Goal: Understand process/instructions

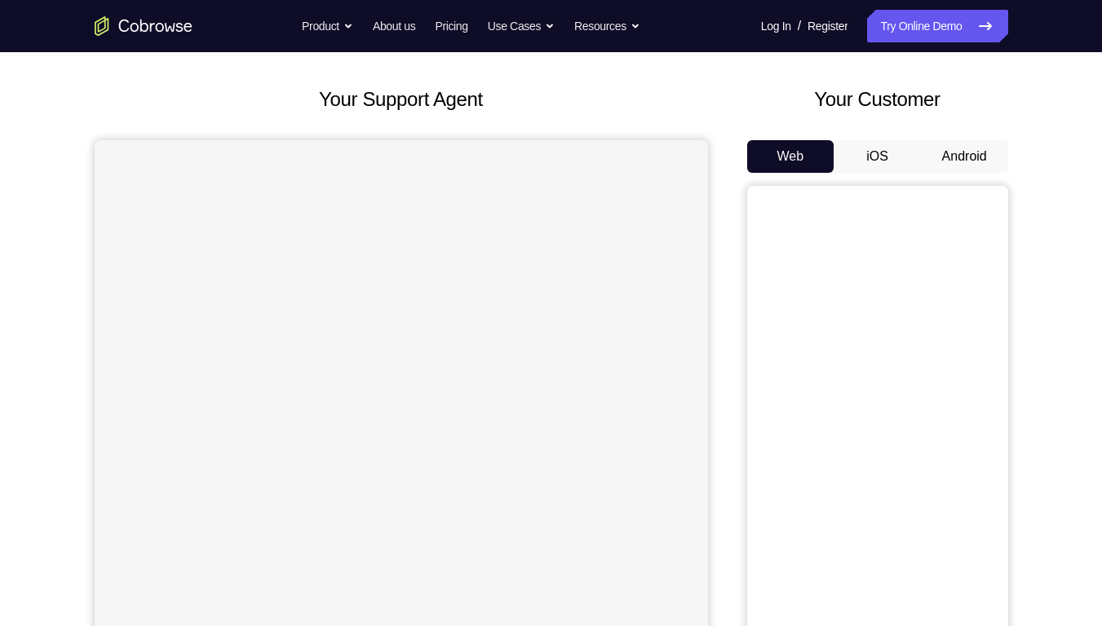
scroll to position [75, 0]
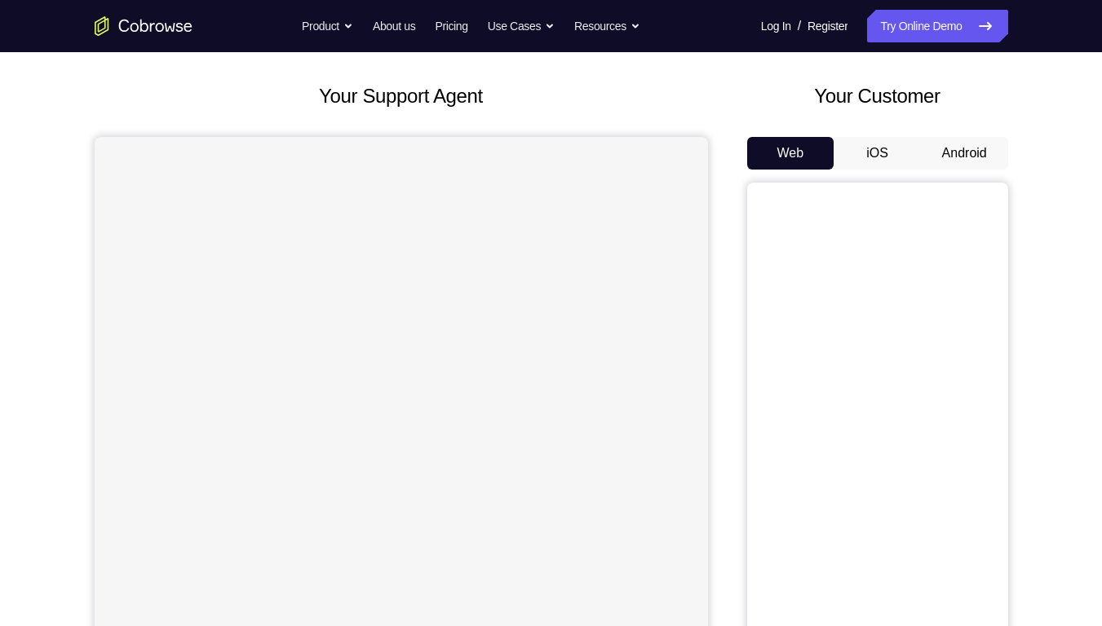
click at [983, 152] on button "Android" at bounding box center [964, 153] width 87 height 33
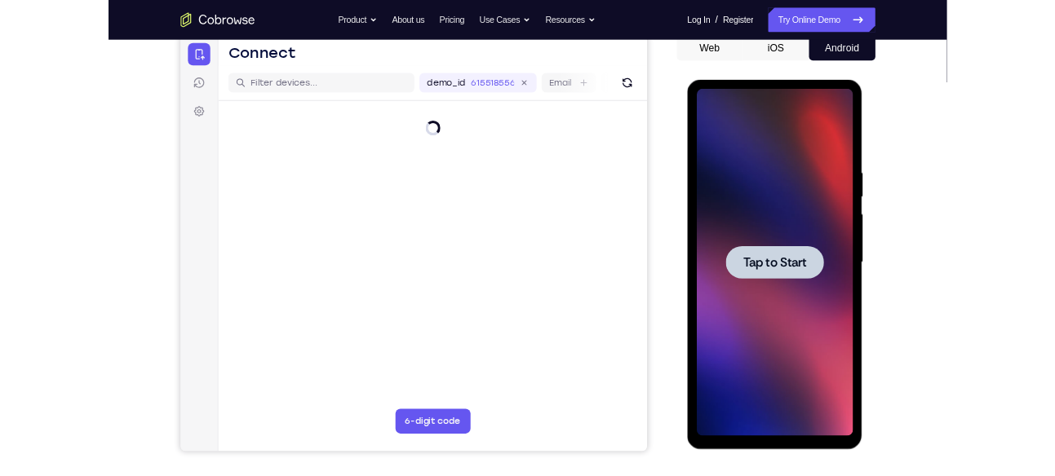
scroll to position [0, 0]
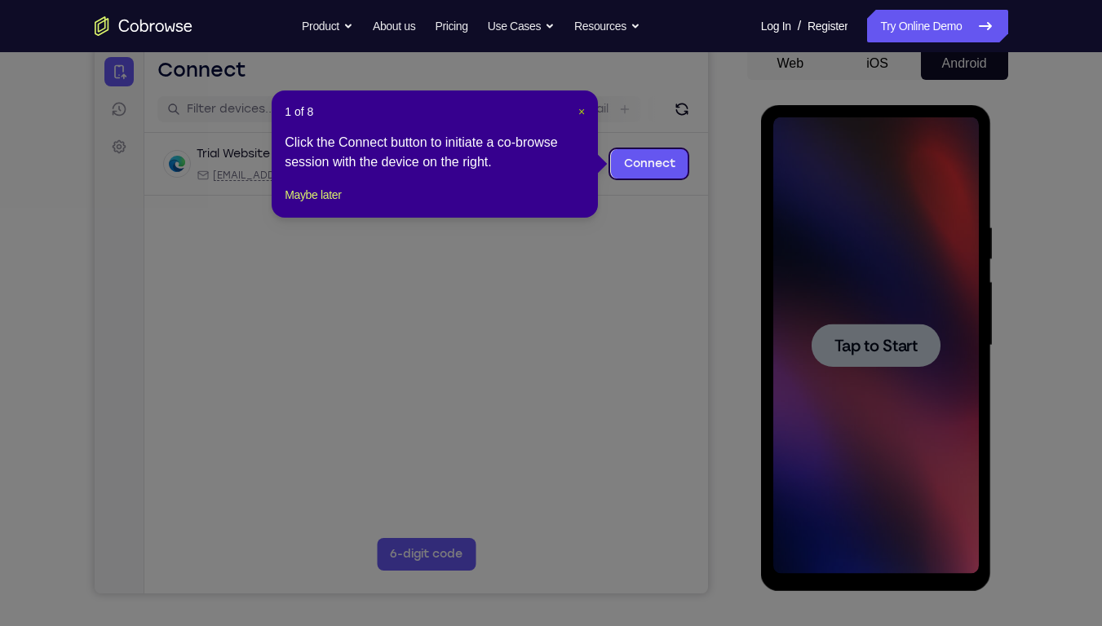
click at [583, 110] on span "×" at bounding box center [581, 111] width 7 height 13
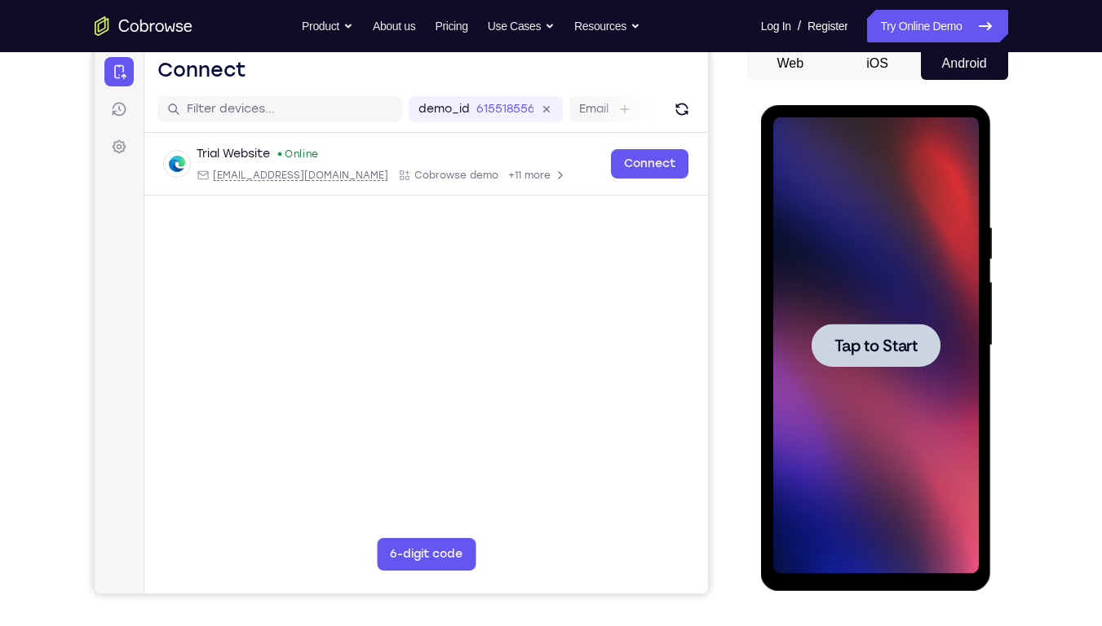
click at [885, 338] on span "Tap to Start" at bounding box center [875, 346] width 83 height 16
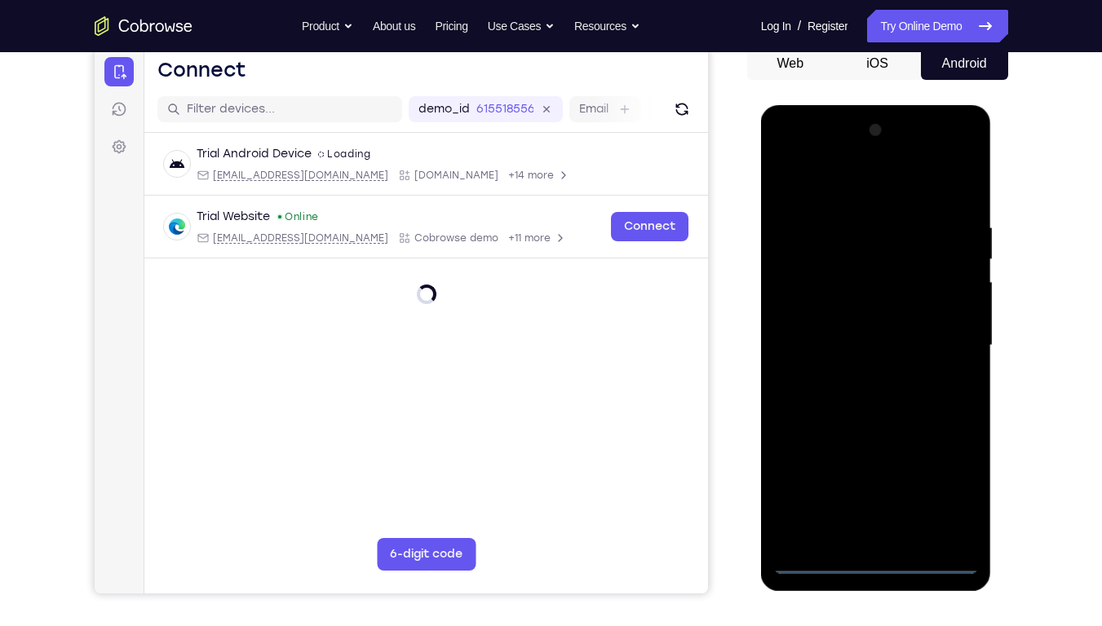
click at [875, 568] on div at bounding box center [876, 345] width 206 height 457
click at [945, 492] on div at bounding box center [876, 345] width 206 height 457
click at [798, 192] on div at bounding box center [876, 345] width 206 height 457
click at [799, 282] on div at bounding box center [876, 345] width 206 height 457
click at [842, 347] on div at bounding box center [876, 345] width 206 height 457
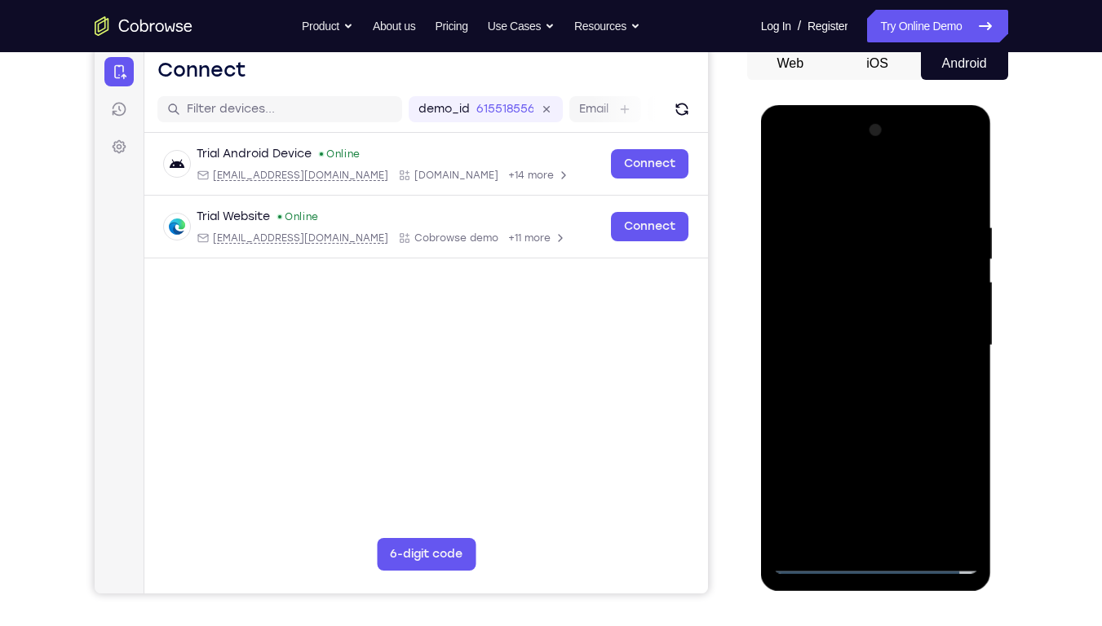
click at [843, 329] on div at bounding box center [876, 345] width 206 height 457
click at [833, 358] on div at bounding box center [876, 345] width 206 height 457
click at [945, 189] on div at bounding box center [876, 345] width 206 height 457
click at [856, 537] on div at bounding box center [876, 345] width 206 height 457
drag, startPoint x: 862, startPoint y: 431, endPoint x: 881, endPoint y: 352, distance: 81.3
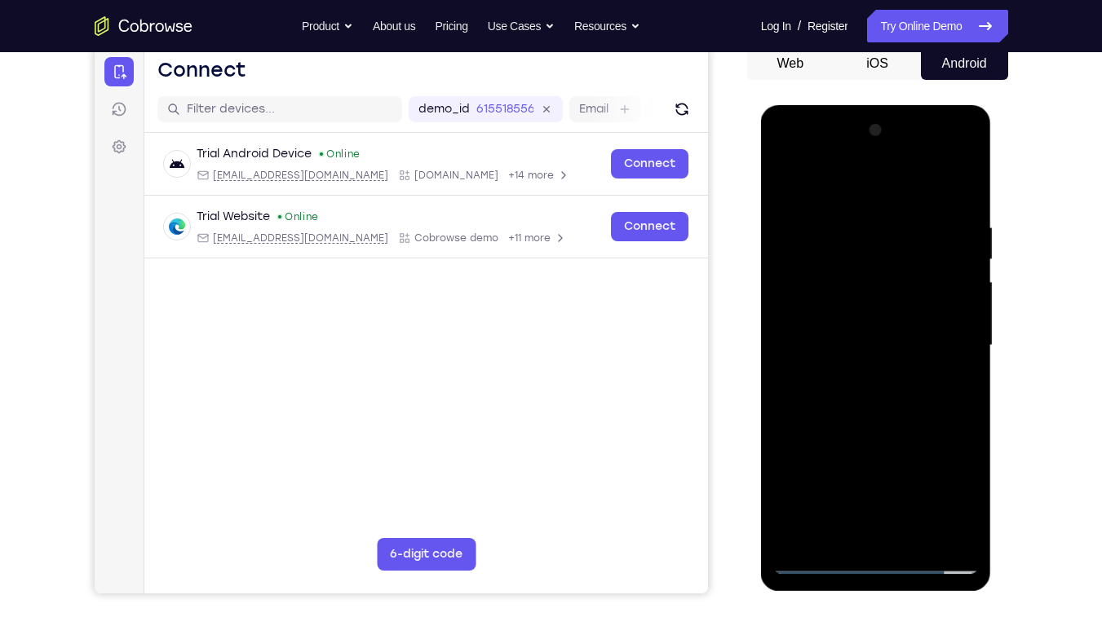
click at [881, 352] on div at bounding box center [876, 345] width 206 height 457
drag, startPoint x: 860, startPoint y: 463, endPoint x: 867, endPoint y: 349, distance: 114.4
click at [867, 349] on div at bounding box center [876, 345] width 206 height 457
drag, startPoint x: 879, startPoint y: 405, endPoint x: 883, endPoint y: 276, distance: 129.7
click at [883, 276] on div at bounding box center [876, 345] width 206 height 457
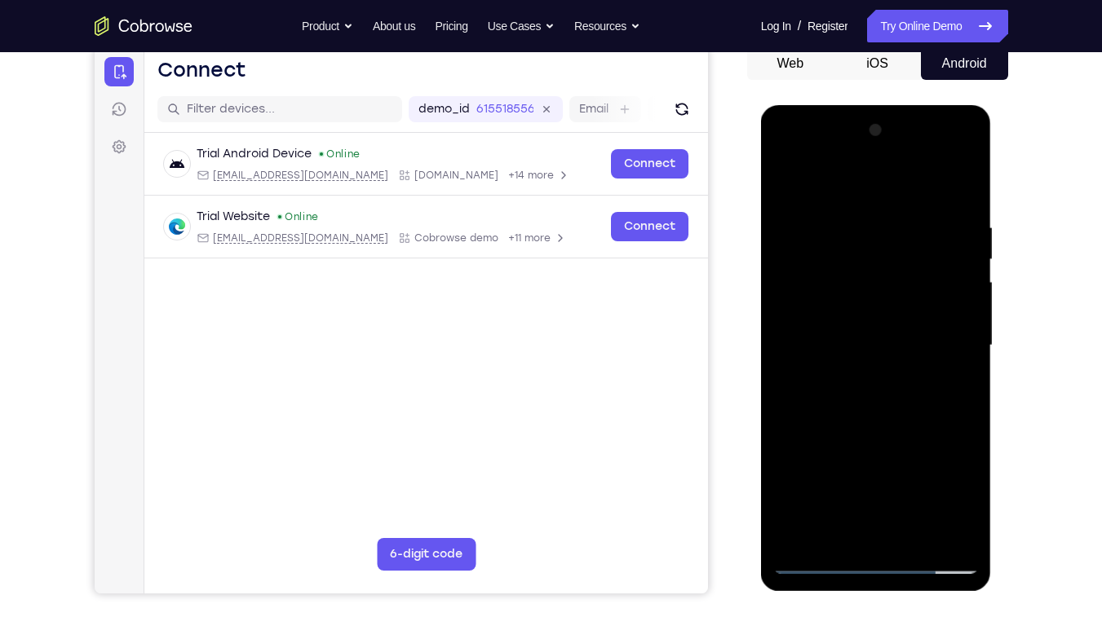
drag, startPoint x: 885, startPoint y: 343, endPoint x: 888, endPoint y: 234, distance: 109.3
click at [888, 234] on div at bounding box center [876, 345] width 206 height 457
drag, startPoint x: 895, startPoint y: 368, endPoint x: 890, endPoint y: 266, distance: 102.1
click at [890, 266] on div at bounding box center [876, 345] width 206 height 457
drag, startPoint x: 899, startPoint y: 427, endPoint x: 912, endPoint y: 299, distance: 128.7
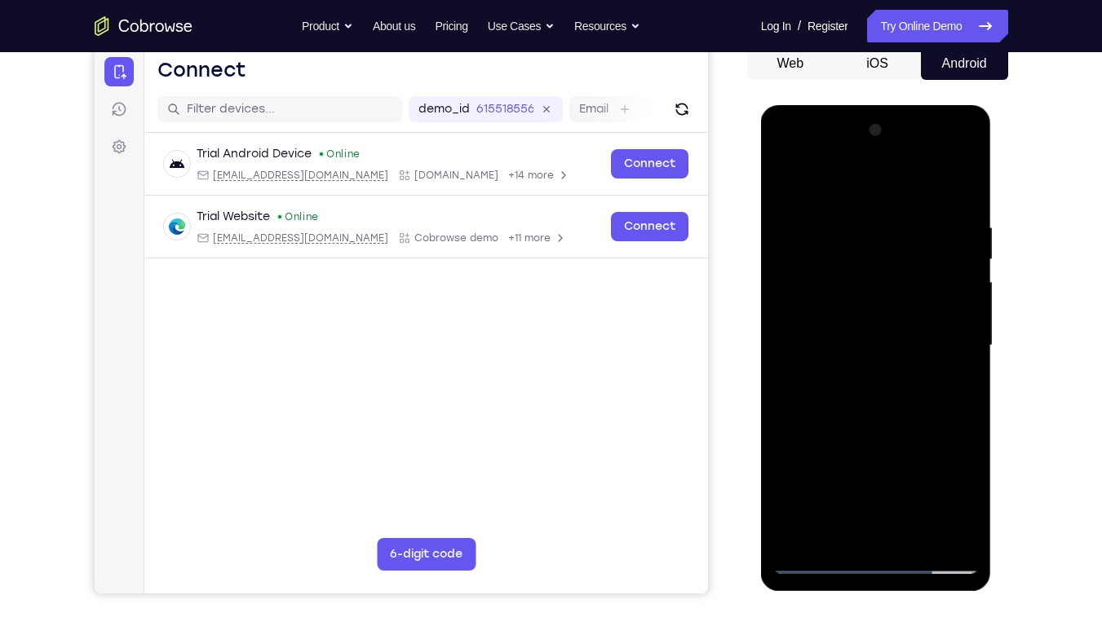
click at [912, 299] on div at bounding box center [876, 345] width 206 height 457
drag, startPoint x: 911, startPoint y: 417, endPoint x: 910, endPoint y: 280, distance: 137.0
click at [910, 280] on div at bounding box center [876, 345] width 206 height 457
drag, startPoint x: 907, startPoint y: 380, endPoint x: 916, endPoint y: 251, distance: 129.2
click at [916, 251] on div at bounding box center [876, 345] width 206 height 457
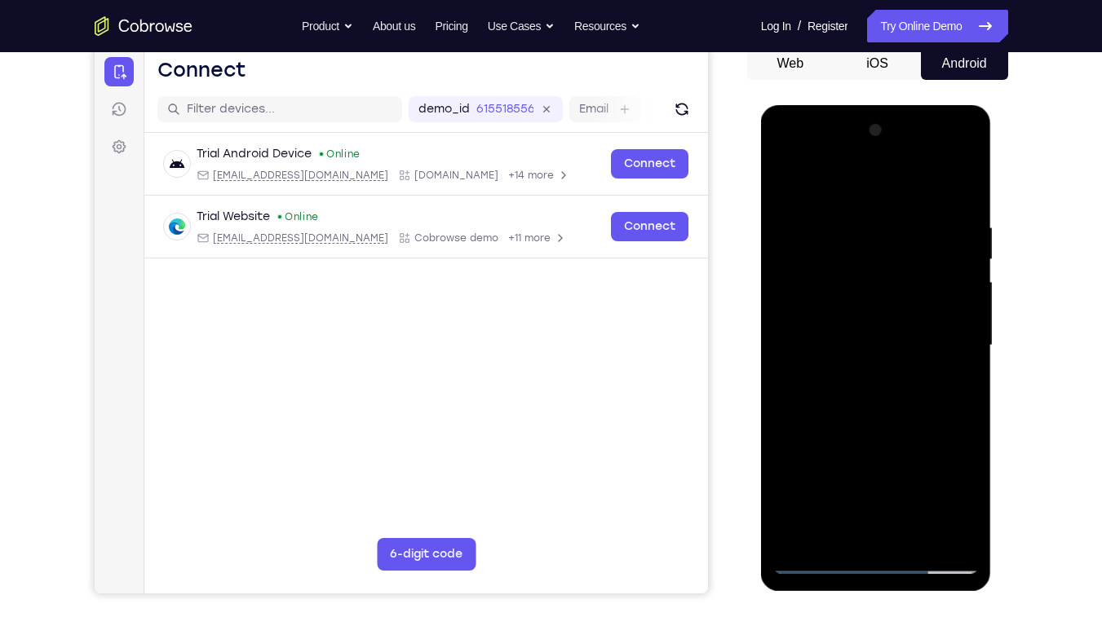
drag, startPoint x: 928, startPoint y: 394, endPoint x: 940, endPoint y: 251, distance: 143.3
click at [940, 251] on div at bounding box center [876, 345] width 206 height 457
drag, startPoint x: 865, startPoint y: 376, endPoint x: 887, endPoint y: 280, distance: 98.7
click at [887, 280] on div at bounding box center [876, 345] width 206 height 457
drag, startPoint x: 914, startPoint y: 399, endPoint x: 935, endPoint y: 311, distance: 90.6
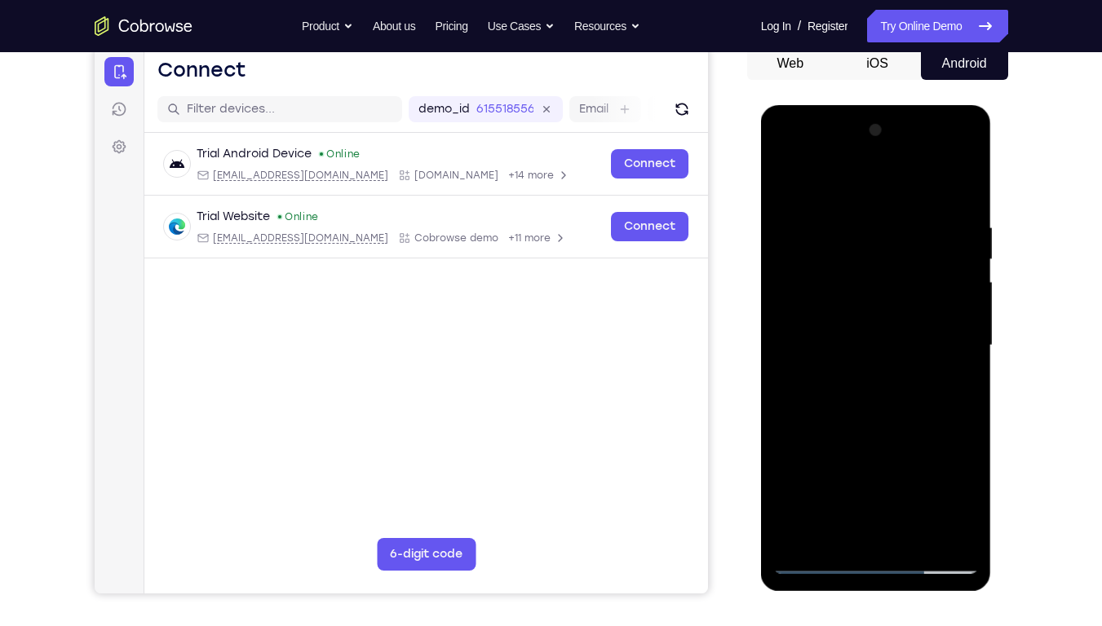
click at [935, 311] on div at bounding box center [876, 345] width 206 height 457
drag, startPoint x: 916, startPoint y: 387, endPoint x: 919, endPoint y: 288, distance: 99.6
click at [919, 288] on div at bounding box center [876, 345] width 206 height 457
click at [937, 148] on div at bounding box center [876, 345] width 206 height 457
click at [786, 157] on div at bounding box center [876, 345] width 206 height 457
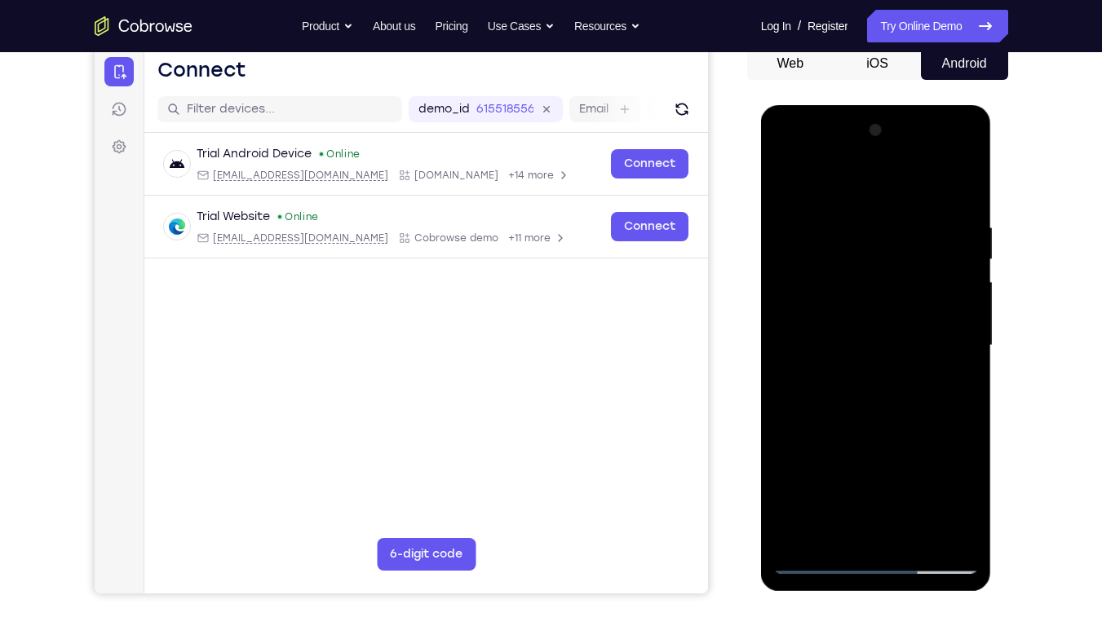
click at [941, 341] on div at bounding box center [876, 345] width 206 height 457
click at [855, 372] on div at bounding box center [876, 345] width 206 height 457
click at [873, 427] on div at bounding box center [876, 345] width 206 height 457
click at [883, 343] on div at bounding box center [876, 345] width 206 height 457
click at [901, 295] on div at bounding box center [876, 345] width 206 height 457
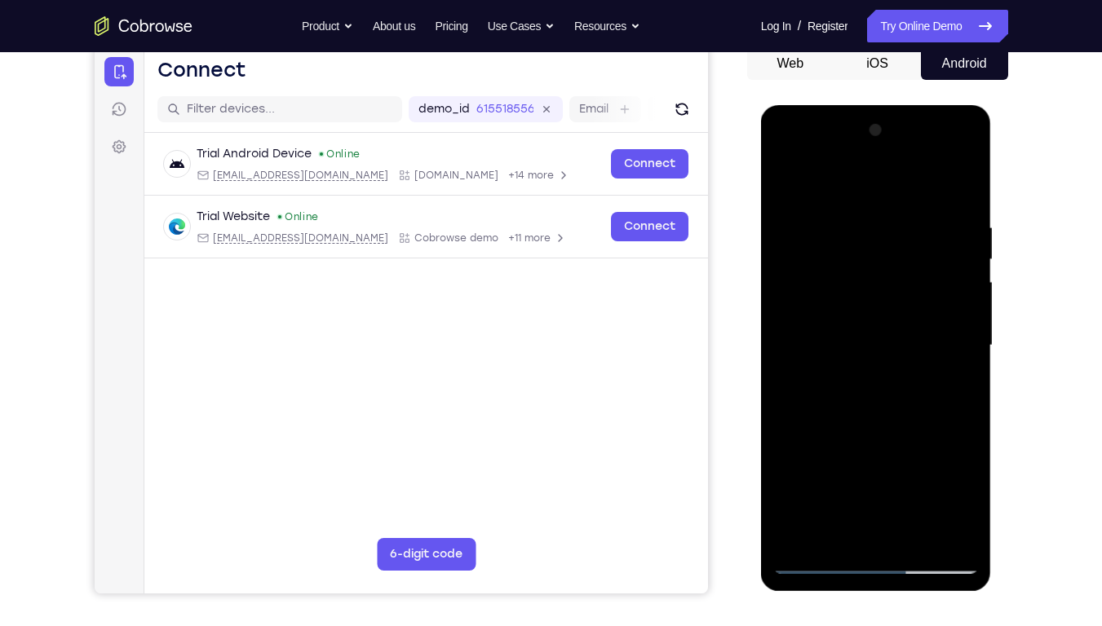
click at [843, 272] on div at bounding box center [876, 345] width 206 height 457
click at [965, 204] on div at bounding box center [876, 345] width 206 height 457
click at [971, 400] on div at bounding box center [876, 345] width 206 height 457
click at [970, 401] on div at bounding box center [876, 345] width 206 height 457
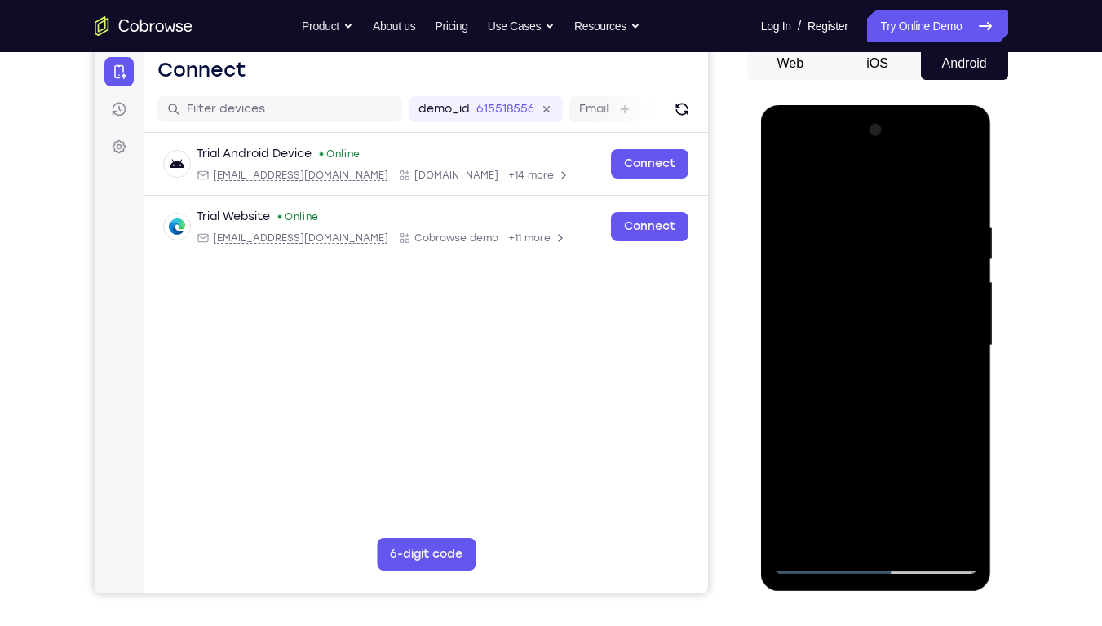
click at [970, 401] on div at bounding box center [876, 345] width 206 height 457
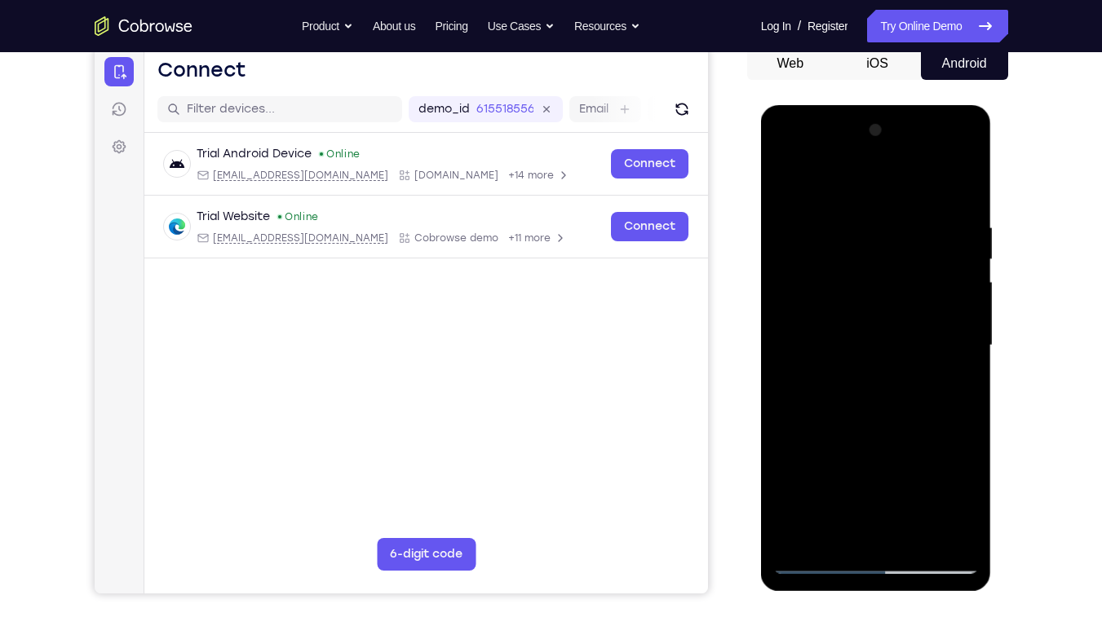
click at [970, 401] on div at bounding box center [876, 345] width 206 height 457
click at [854, 210] on div at bounding box center [876, 345] width 206 height 457
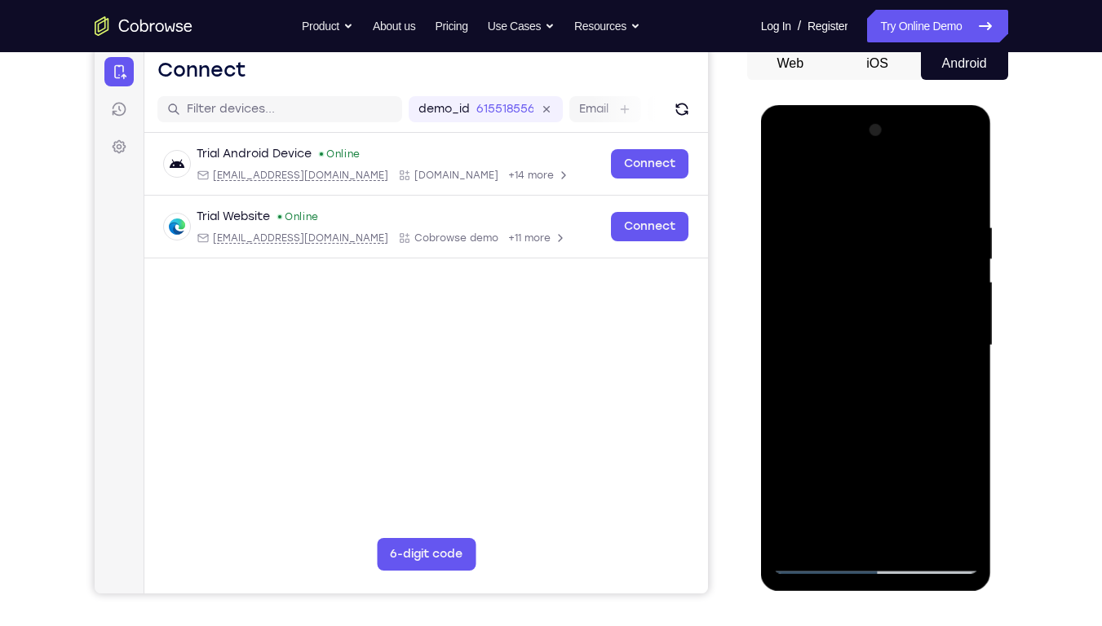
click at [962, 318] on div at bounding box center [876, 345] width 206 height 457
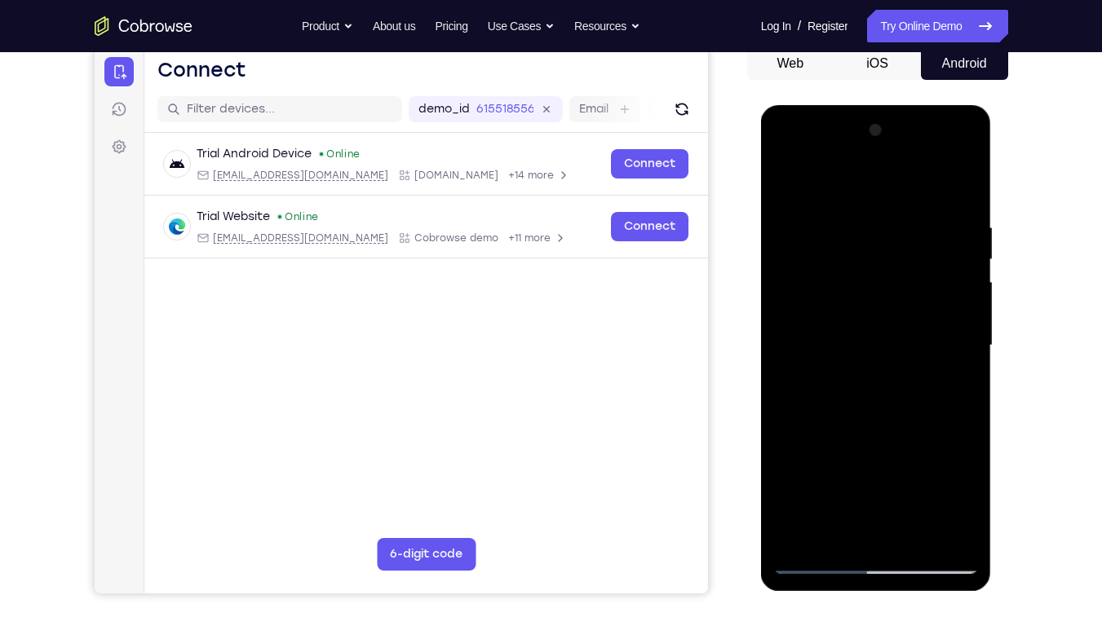
click at [962, 318] on div at bounding box center [876, 345] width 206 height 457
click at [958, 265] on div at bounding box center [876, 345] width 206 height 457
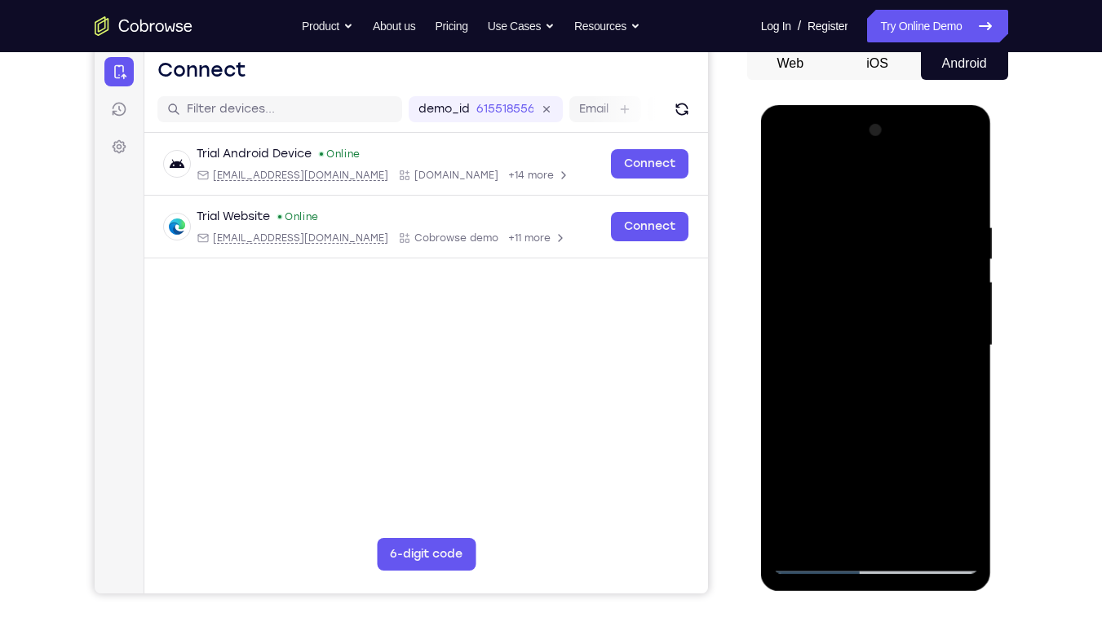
click at [799, 318] on div at bounding box center [876, 345] width 206 height 457
click at [944, 343] on div at bounding box center [876, 345] width 206 height 457
click at [941, 385] on div at bounding box center [876, 345] width 206 height 457
click at [777, 369] on div at bounding box center [876, 345] width 206 height 457
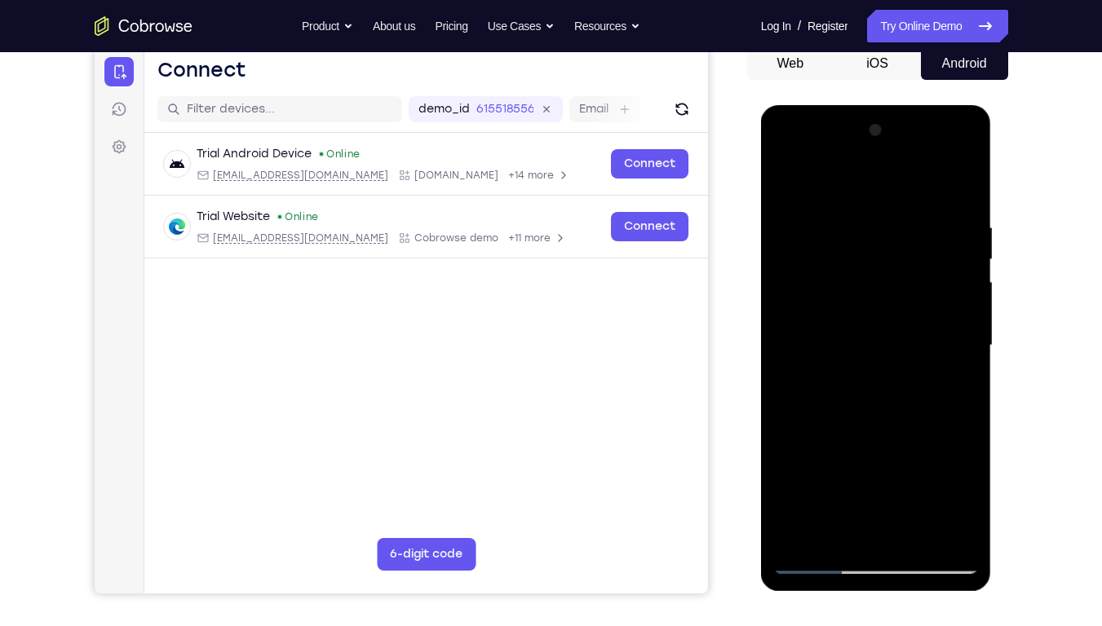
click at [964, 360] on div at bounding box center [876, 345] width 206 height 457
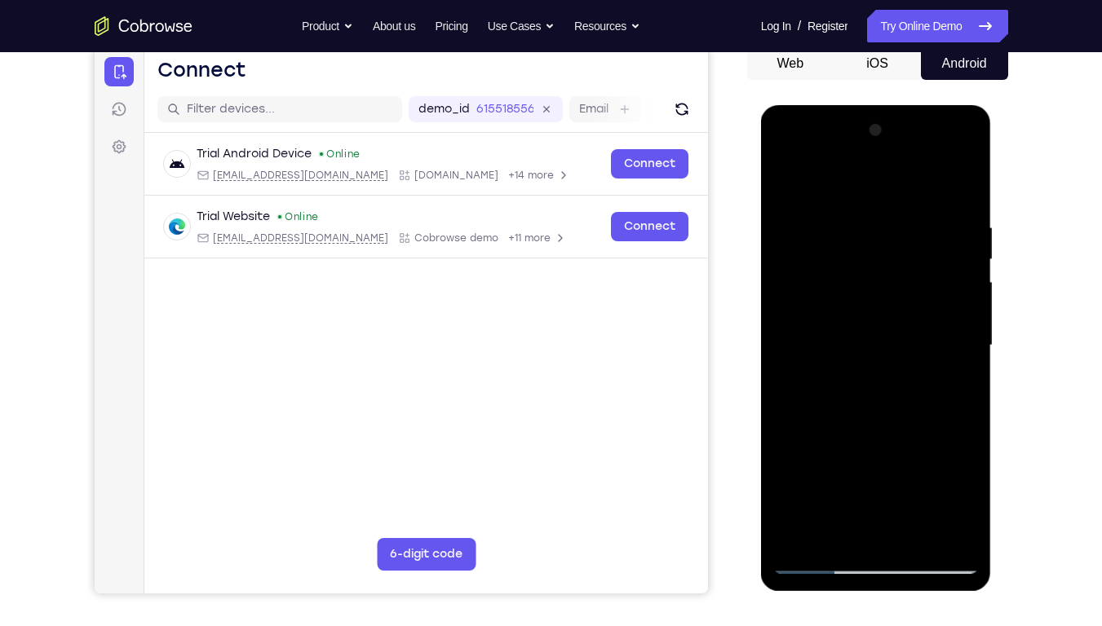
click at [964, 360] on div at bounding box center [876, 345] width 206 height 457
click at [959, 185] on div at bounding box center [876, 345] width 206 height 457
click at [965, 182] on div at bounding box center [876, 345] width 206 height 457
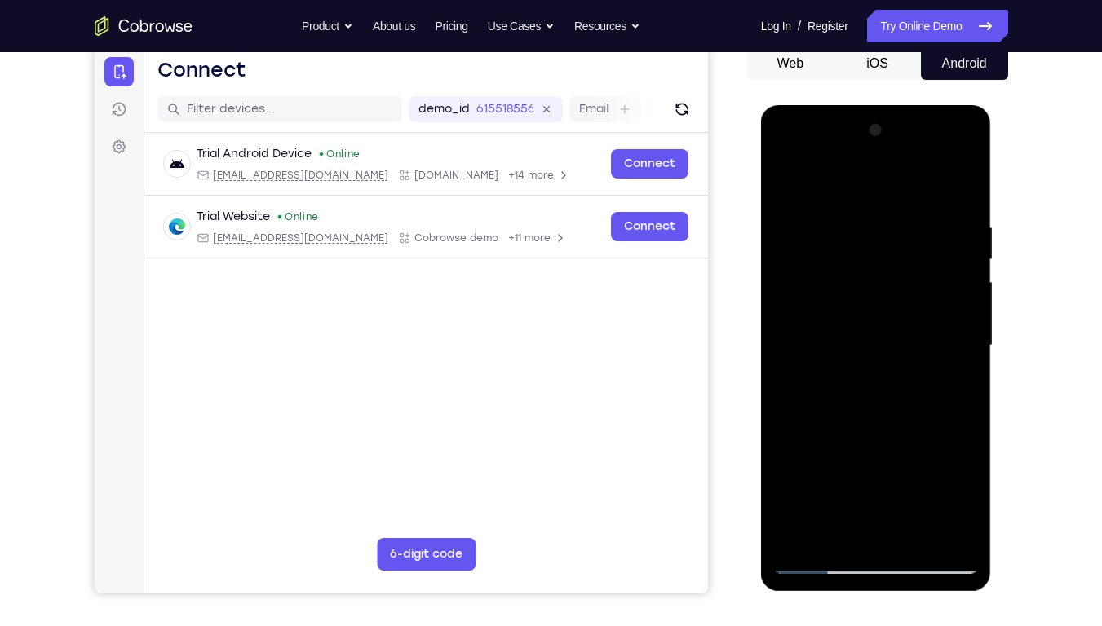
click at [790, 180] on div at bounding box center [876, 345] width 206 height 457
click at [918, 533] on div at bounding box center [876, 345] width 206 height 457
click at [892, 424] on div at bounding box center [876, 345] width 206 height 457
click at [945, 374] on div at bounding box center [876, 345] width 206 height 457
click at [797, 321] on div at bounding box center [876, 345] width 206 height 457
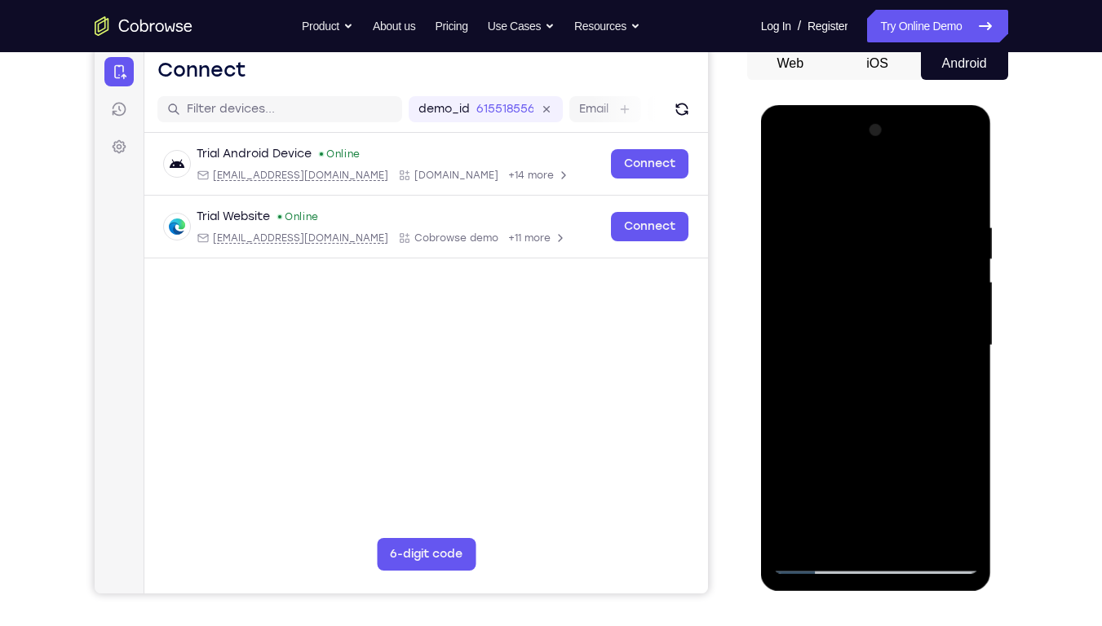
click at [821, 186] on div at bounding box center [876, 345] width 206 height 457
drag, startPoint x: 840, startPoint y: 447, endPoint x: 860, endPoint y: 380, distance: 69.7
click at [860, 380] on div at bounding box center [876, 345] width 206 height 457
drag, startPoint x: 856, startPoint y: 402, endPoint x: 864, endPoint y: 502, distance: 100.6
click at [864, 502] on div at bounding box center [876, 345] width 206 height 457
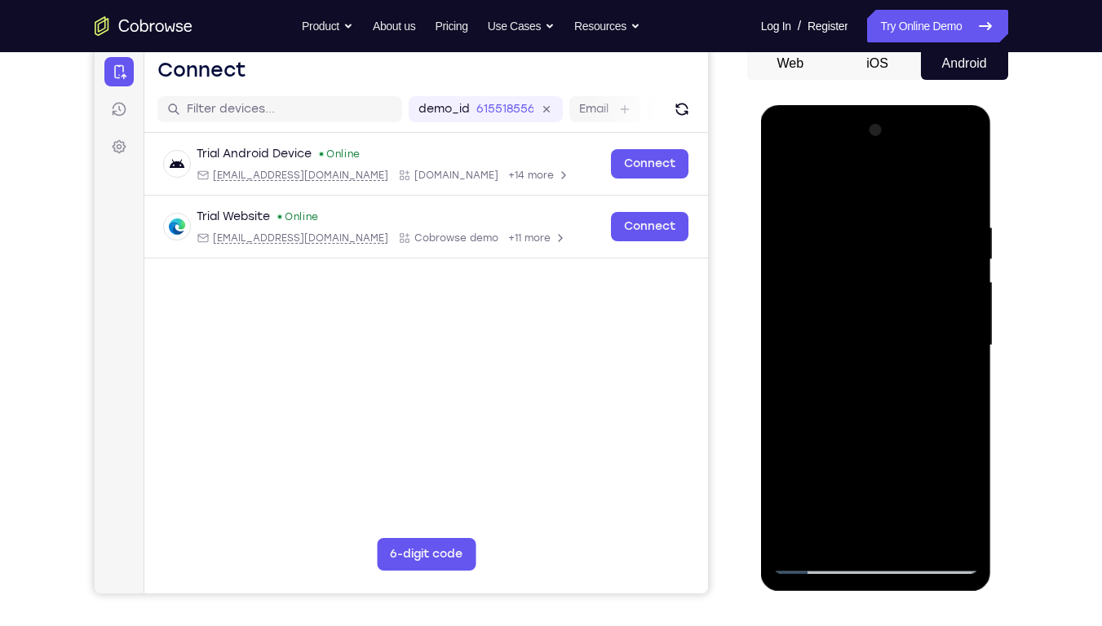
click at [800, 227] on div at bounding box center [876, 345] width 206 height 457
click at [802, 222] on div at bounding box center [876, 345] width 206 height 457
click at [781, 178] on div at bounding box center [876, 345] width 206 height 457
click at [885, 324] on div at bounding box center [876, 345] width 206 height 457
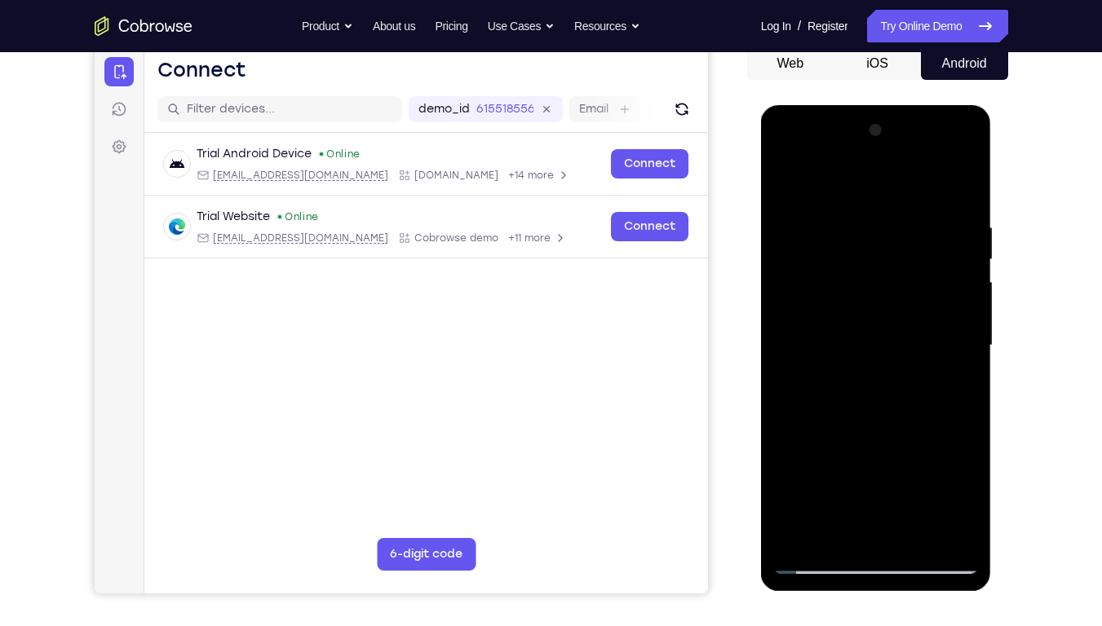
click at [787, 189] on div at bounding box center [876, 345] width 206 height 457
drag, startPoint x: 930, startPoint y: 406, endPoint x: 947, endPoint y: 300, distance: 107.4
click at [947, 300] on div at bounding box center [876, 345] width 206 height 457
click at [887, 348] on div at bounding box center [876, 345] width 206 height 457
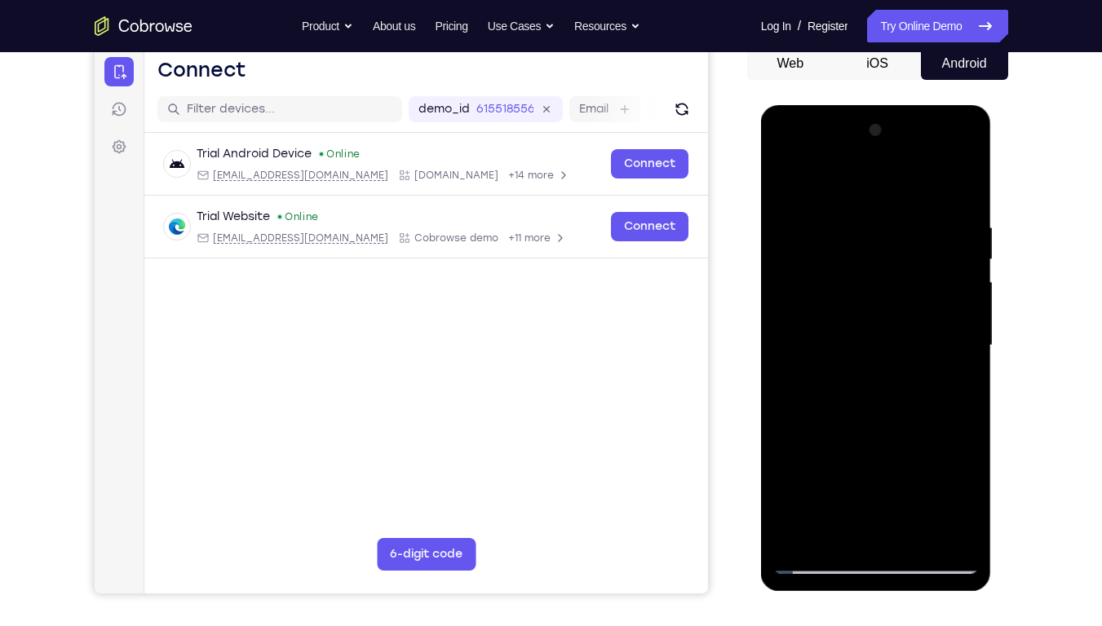
click at [887, 348] on div at bounding box center [876, 345] width 206 height 457
drag, startPoint x: 849, startPoint y: 381, endPoint x: 882, endPoint y: 289, distance: 97.8
click at [882, 289] on div at bounding box center [876, 345] width 206 height 457
drag, startPoint x: 879, startPoint y: 427, endPoint x: 886, endPoint y: 321, distance: 107.1
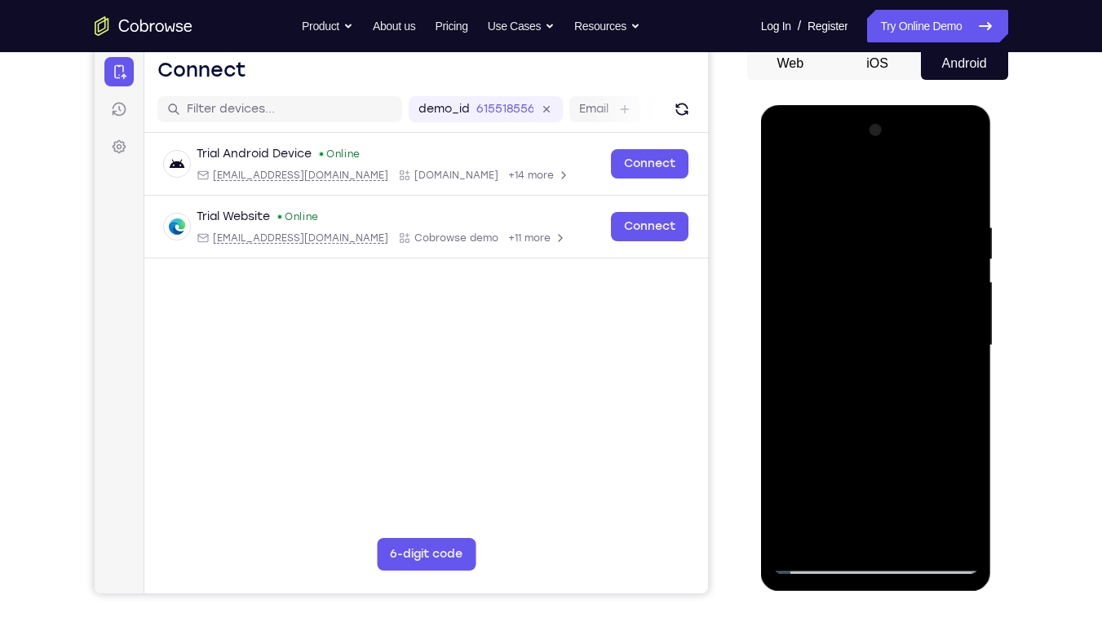
click at [886, 321] on div at bounding box center [876, 345] width 206 height 457
drag, startPoint x: 885, startPoint y: 390, endPoint x: 888, endPoint y: 290, distance: 100.4
click at [888, 290] on div at bounding box center [876, 345] width 206 height 457
drag, startPoint x: 919, startPoint y: 422, endPoint x: 928, endPoint y: 348, distance: 74.0
click at [928, 348] on div at bounding box center [876, 345] width 206 height 457
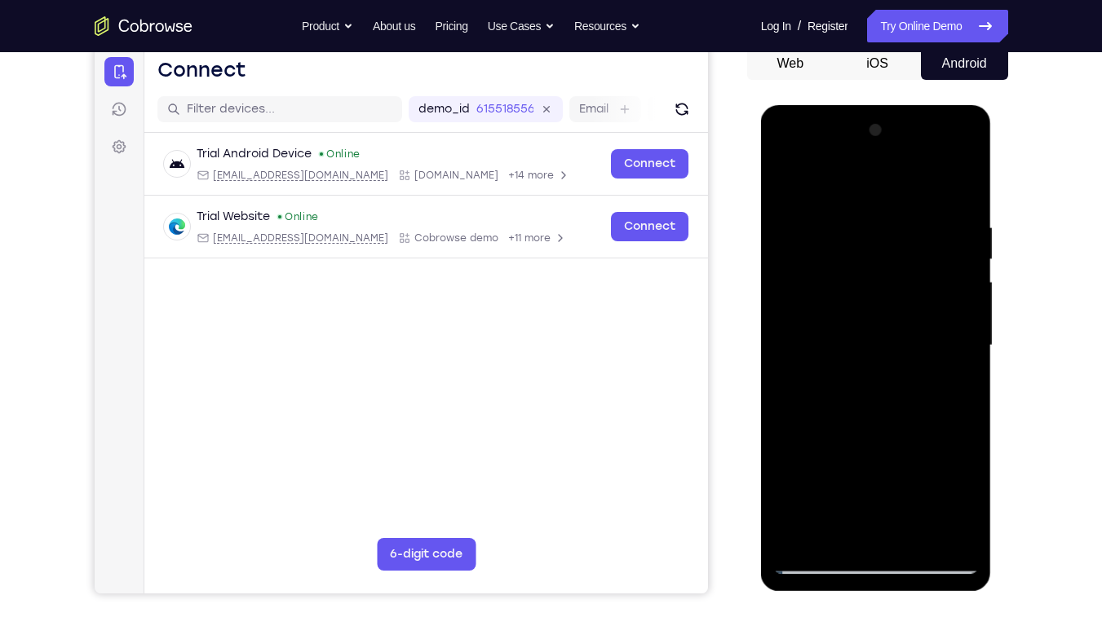
drag, startPoint x: 898, startPoint y: 386, endPoint x: 903, endPoint y: 274, distance: 111.9
click at [903, 274] on div at bounding box center [876, 345] width 206 height 457
drag, startPoint x: 874, startPoint y: 383, endPoint x: 880, endPoint y: 316, distance: 67.9
click at [880, 316] on div at bounding box center [876, 345] width 206 height 457
drag, startPoint x: 880, startPoint y: 316, endPoint x: 900, endPoint y: 201, distance: 116.7
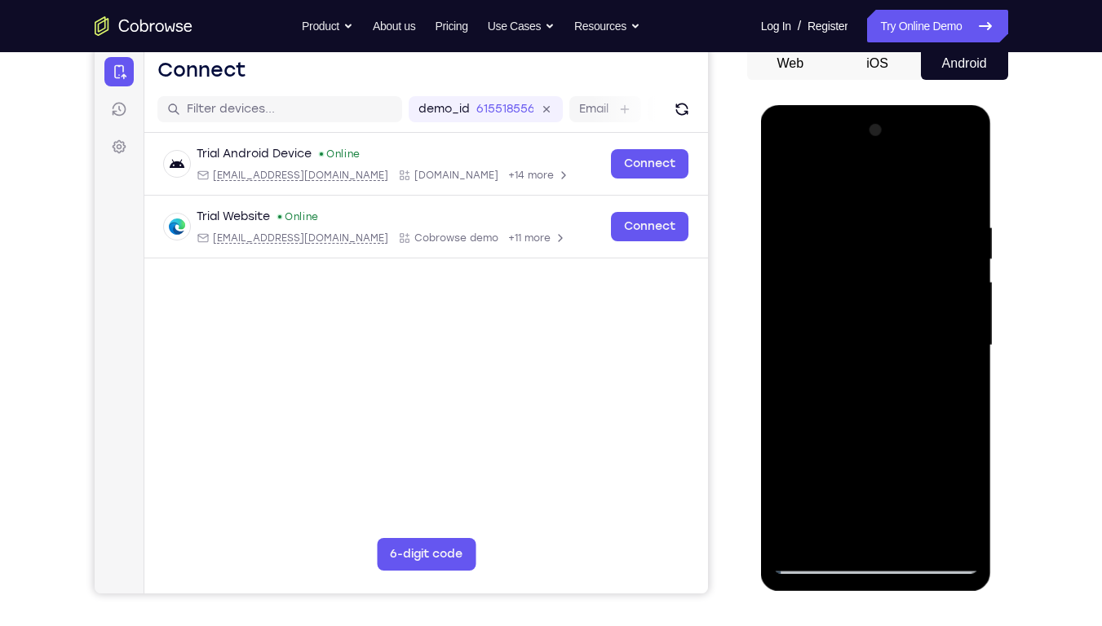
click at [900, 201] on div at bounding box center [876, 345] width 206 height 457
drag, startPoint x: 905, startPoint y: 441, endPoint x: 917, endPoint y: 349, distance: 93.0
click at [917, 349] on div at bounding box center [876, 345] width 206 height 457
drag, startPoint x: 893, startPoint y: 458, endPoint x: 905, endPoint y: 365, distance: 93.8
click at [905, 365] on div at bounding box center [876, 345] width 206 height 457
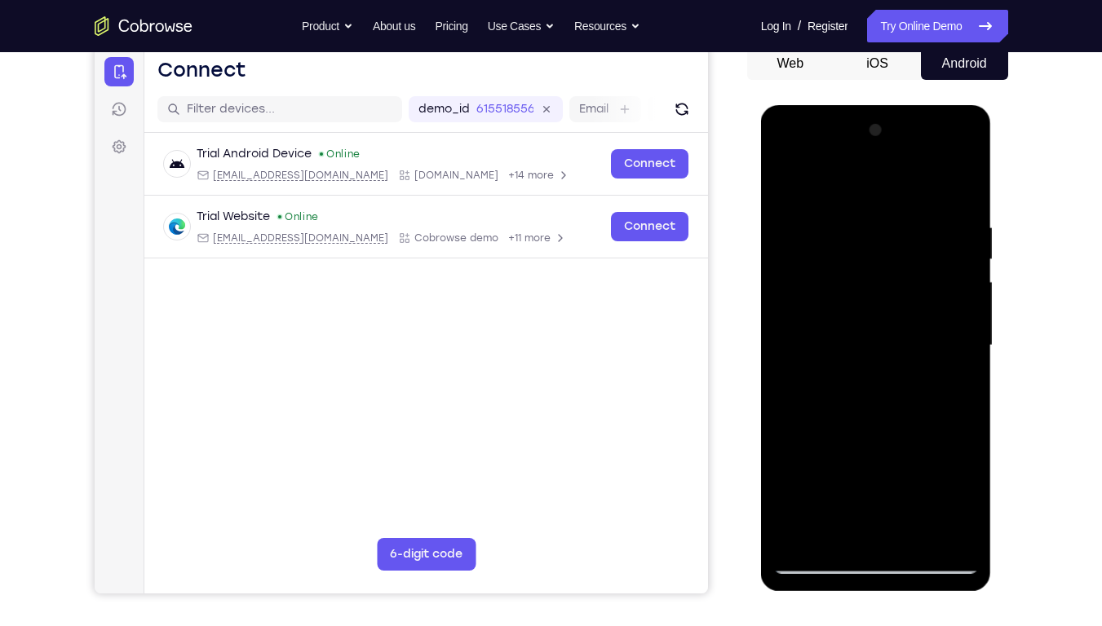
drag, startPoint x: 905, startPoint y: 365, endPoint x: 936, endPoint y: 195, distance: 172.3
click at [936, 195] on div at bounding box center [876, 345] width 206 height 457
drag, startPoint x: 892, startPoint y: 426, endPoint x: 901, endPoint y: 352, distance: 74.0
click at [901, 352] on div at bounding box center [876, 345] width 206 height 457
click at [968, 329] on div at bounding box center [876, 345] width 206 height 457
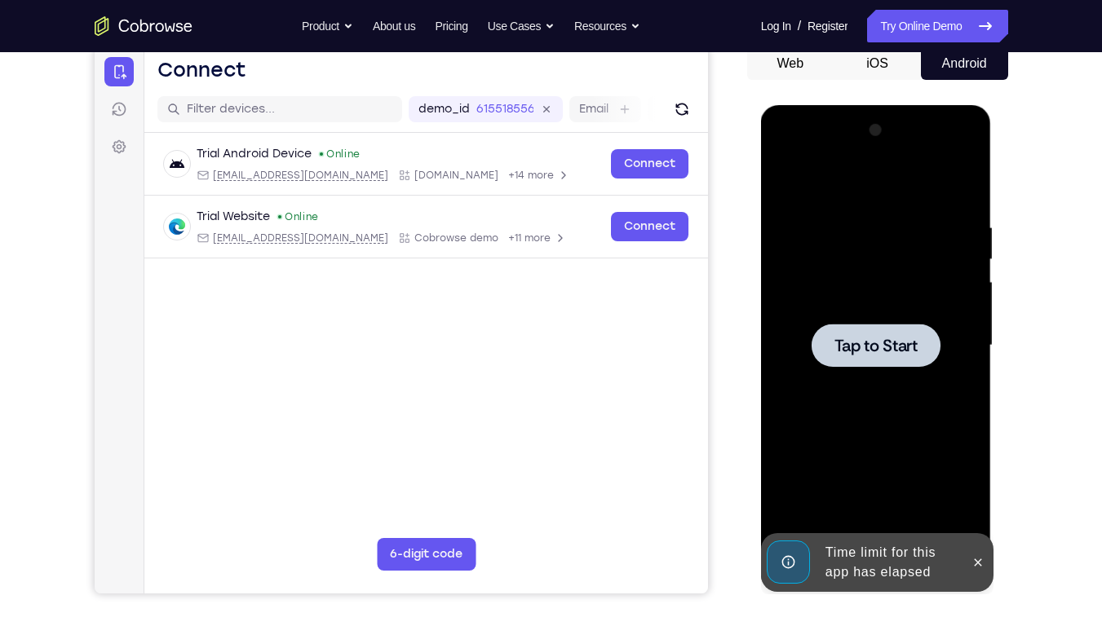
click at [1051, 266] on div "Your Support Agent Your Customer Web iOS Android Next Steps We’d be happy to gi…" at bounding box center [551, 425] width 1044 height 1076
click at [1035, 246] on div "Your Support Agent Your Customer Web iOS Android Next Steps We’d be happy to gi…" at bounding box center [551, 425] width 1044 height 1076
